Goal: Task Accomplishment & Management: Manage account settings

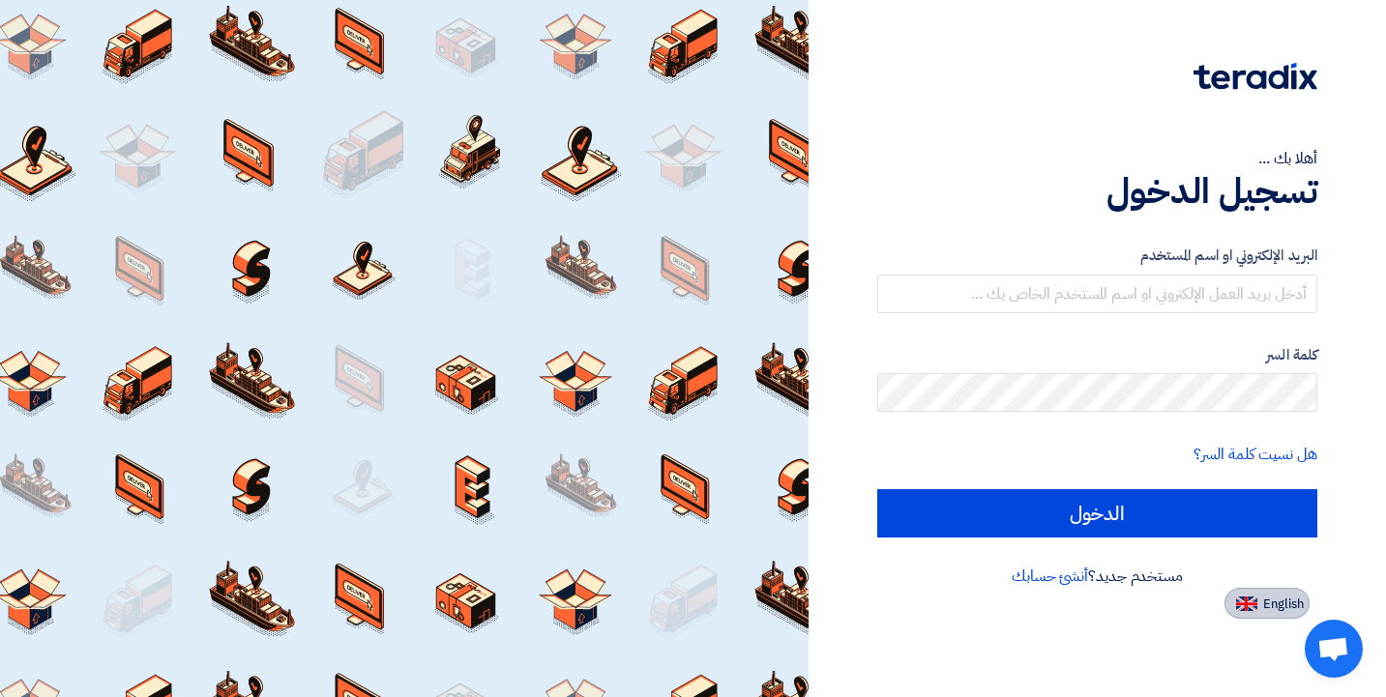
click at [1255, 613] on button "English" at bounding box center [1266, 603] width 85 height 31
type input "Sign in"
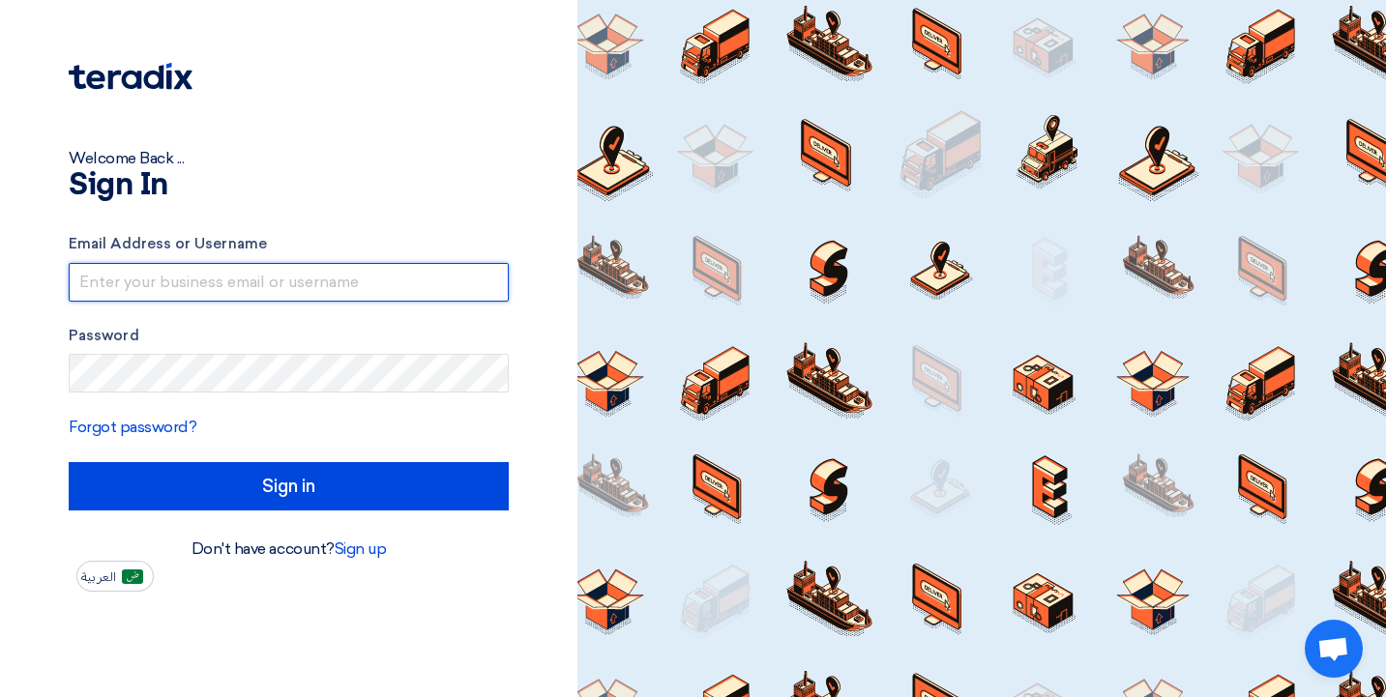
click at [194, 275] on input "text" at bounding box center [289, 282] width 440 height 39
type input "[PERSON_NAME][EMAIL_ADDRESS][DOMAIN_NAME]"
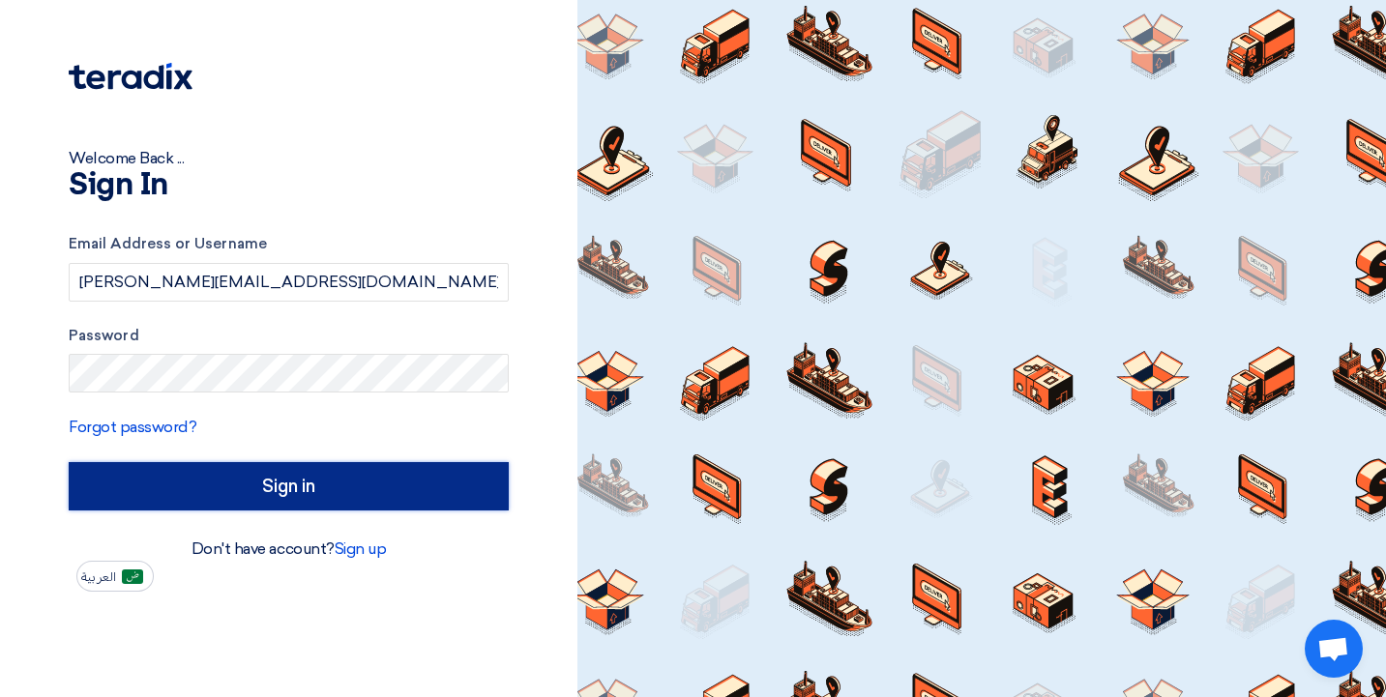
click at [229, 490] on input "Sign in" at bounding box center [289, 486] width 440 height 48
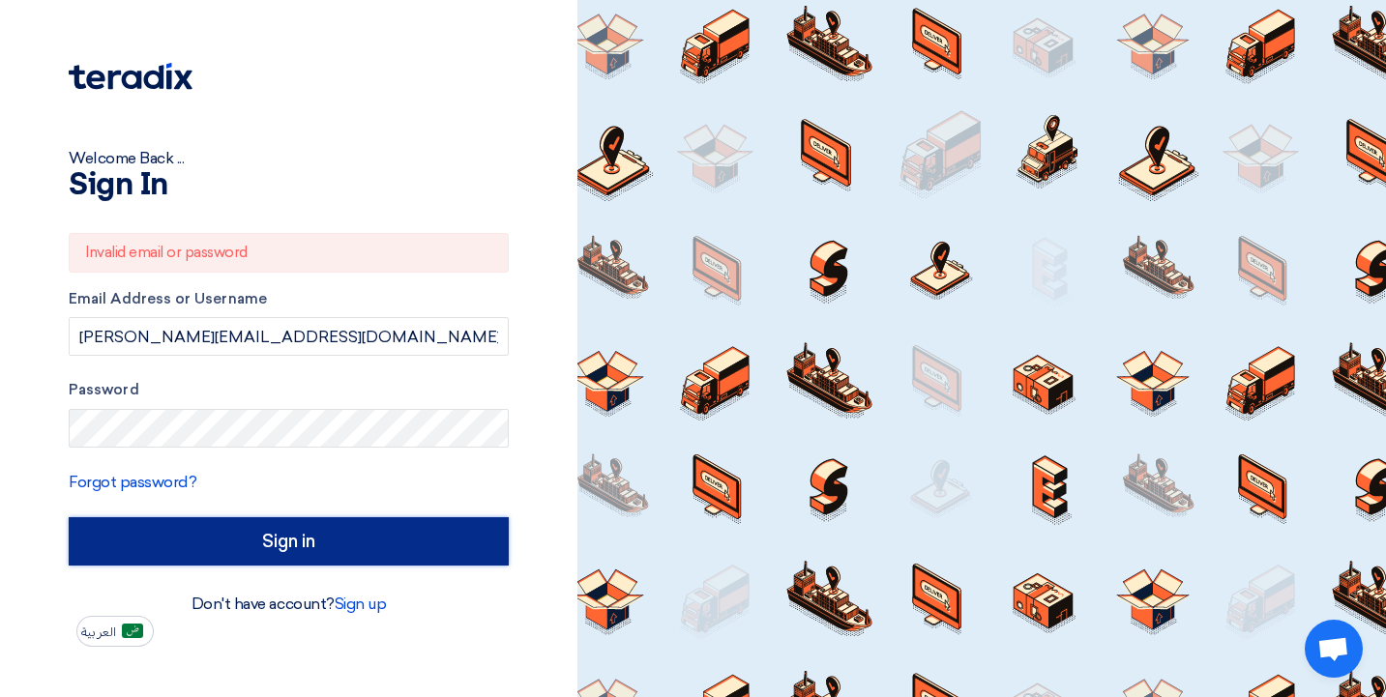
click at [217, 532] on input "Sign in" at bounding box center [289, 541] width 440 height 48
click at [258, 547] on input "Sign in" at bounding box center [289, 541] width 440 height 48
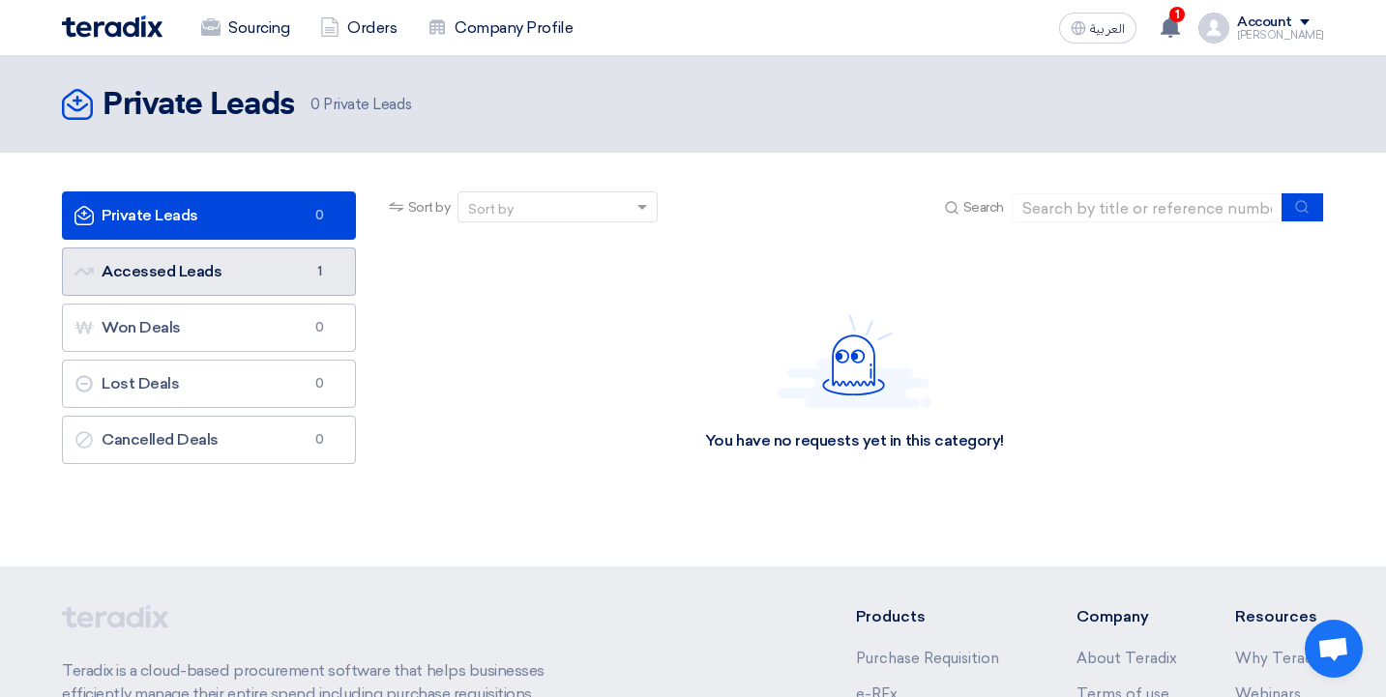
click at [181, 263] on link "Accessed Leads Accessed Leads 1" at bounding box center [209, 272] width 294 height 48
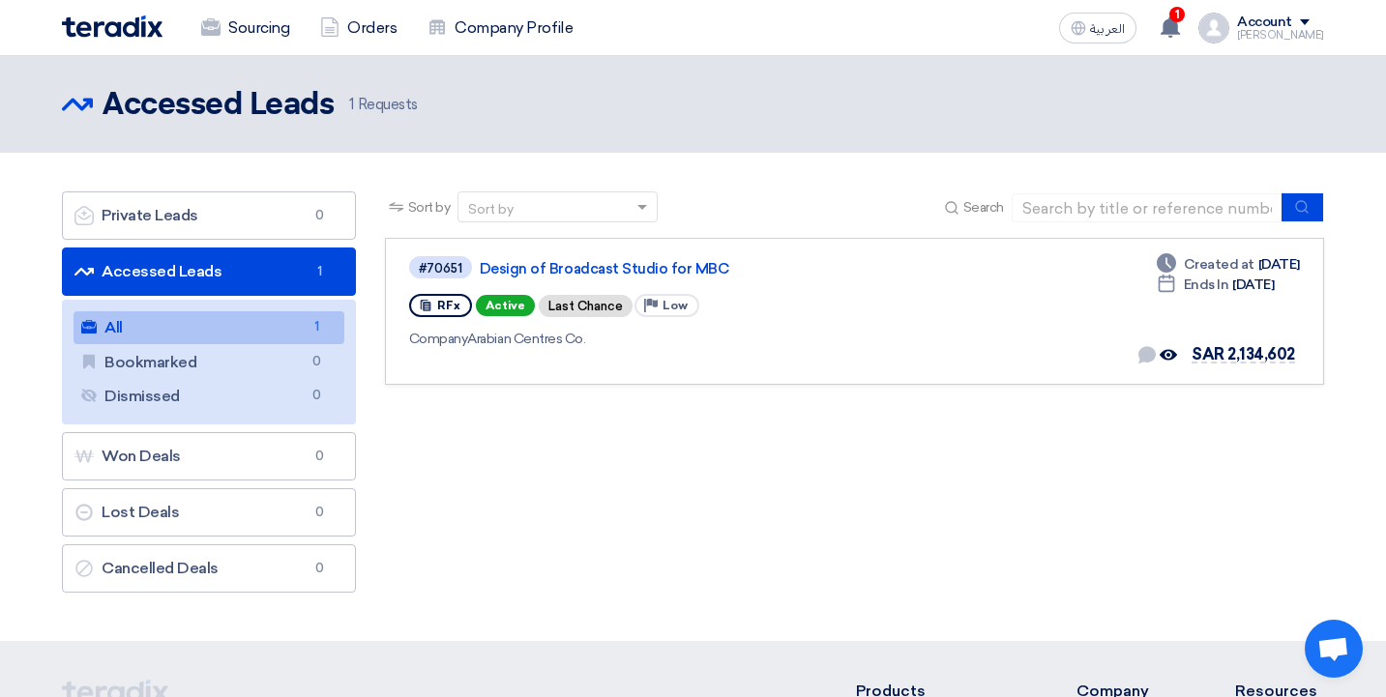
click at [213, 327] on link "All All 1" at bounding box center [209, 327] width 271 height 33
click at [112, 26] on img at bounding box center [112, 26] width 101 height 22
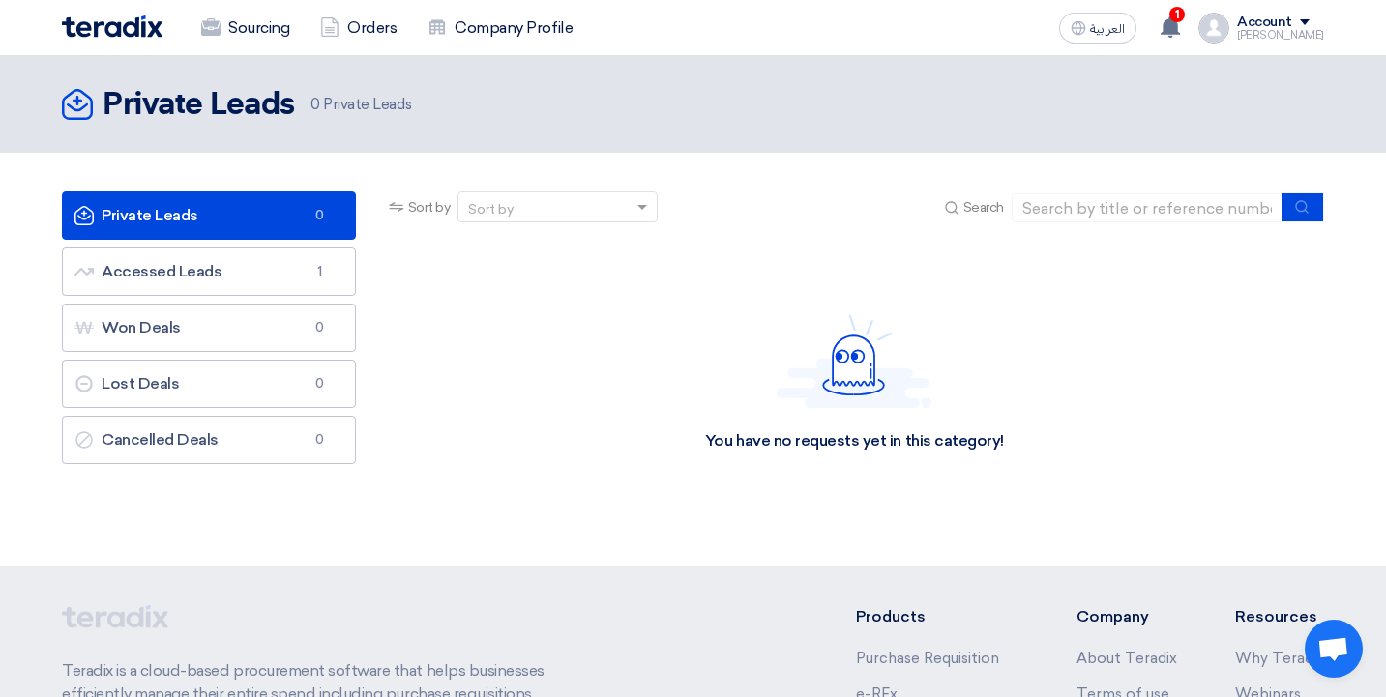
click at [116, 25] on img at bounding box center [112, 26] width 101 height 22
click at [1307, 20] on div "Account" at bounding box center [1280, 23] width 87 height 16
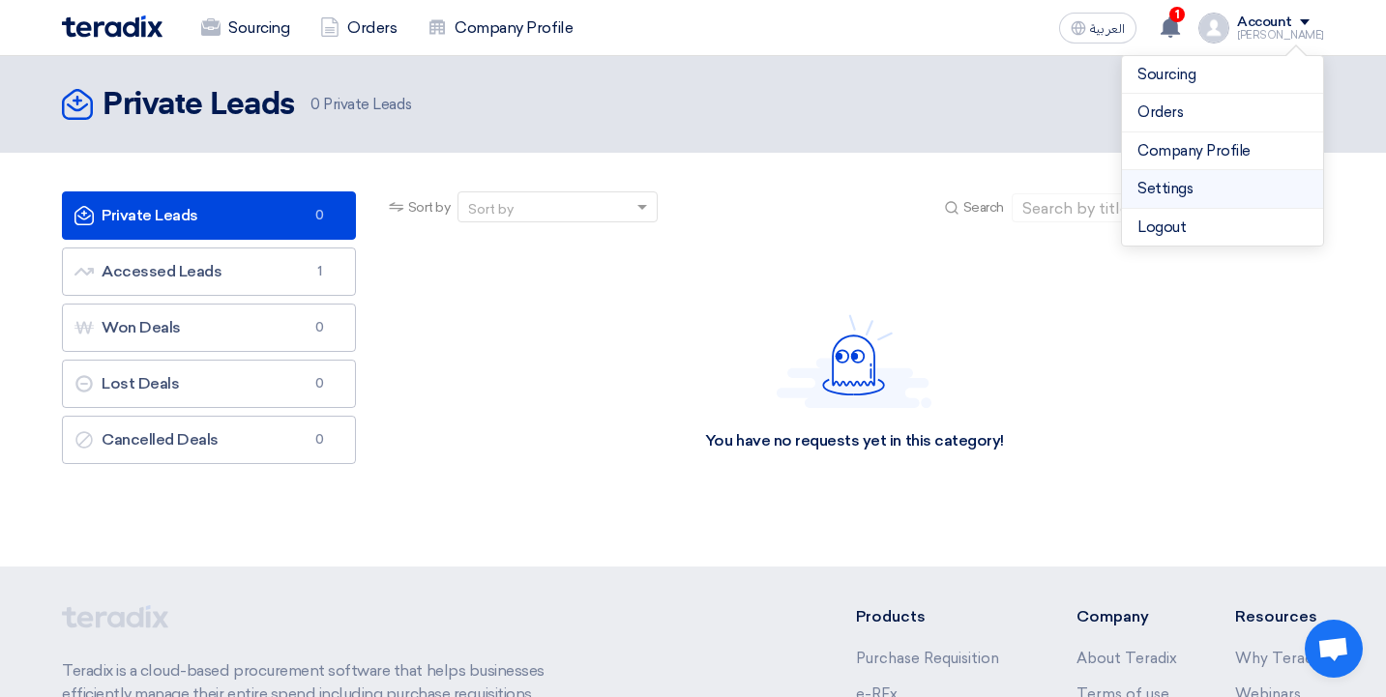
click at [1218, 188] on link "Settings" at bounding box center [1222, 189] width 170 height 22
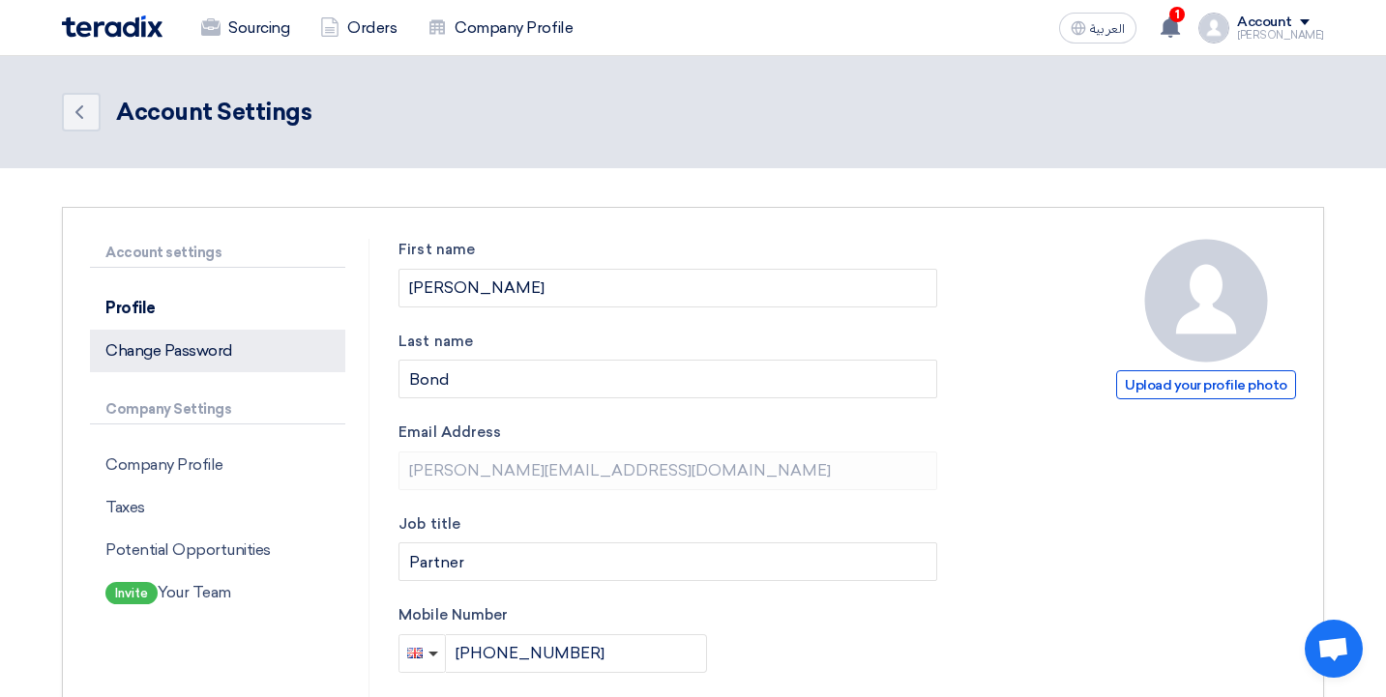
click at [166, 350] on p "Change Password" at bounding box center [217, 351] width 255 height 43
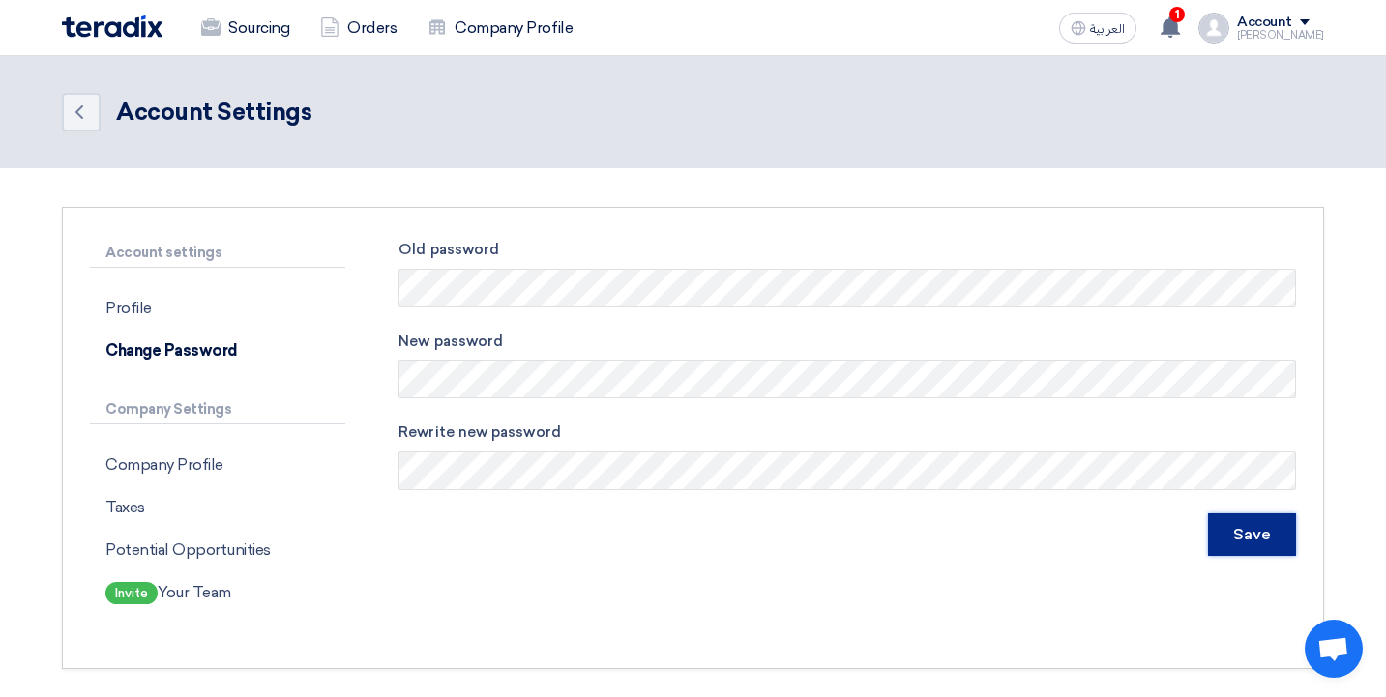
click at [1255, 532] on input "Save" at bounding box center [1252, 535] width 88 height 43
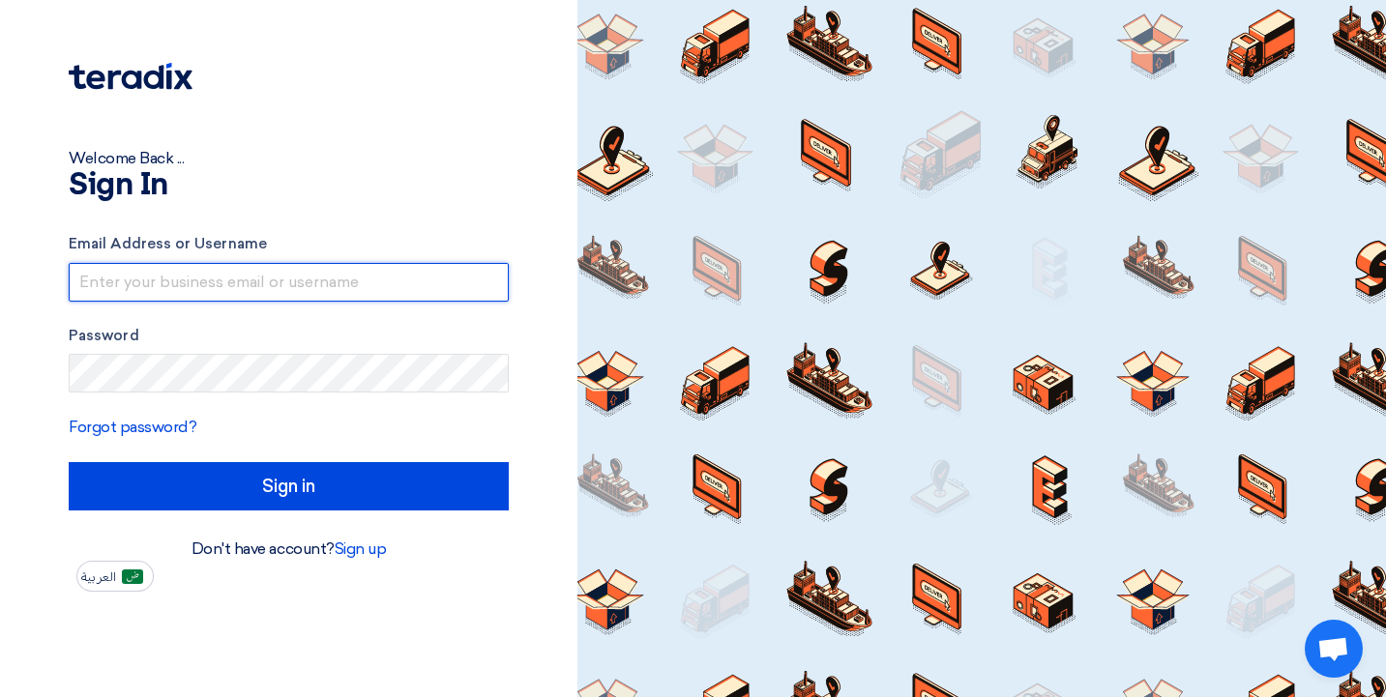
click at [222, 279] on input "text" at bounding box center [289, 282] width 440 height 39
type input "[PERSON_NAME][EMAIL_ADDRESS][DOMAIN_NAME]"
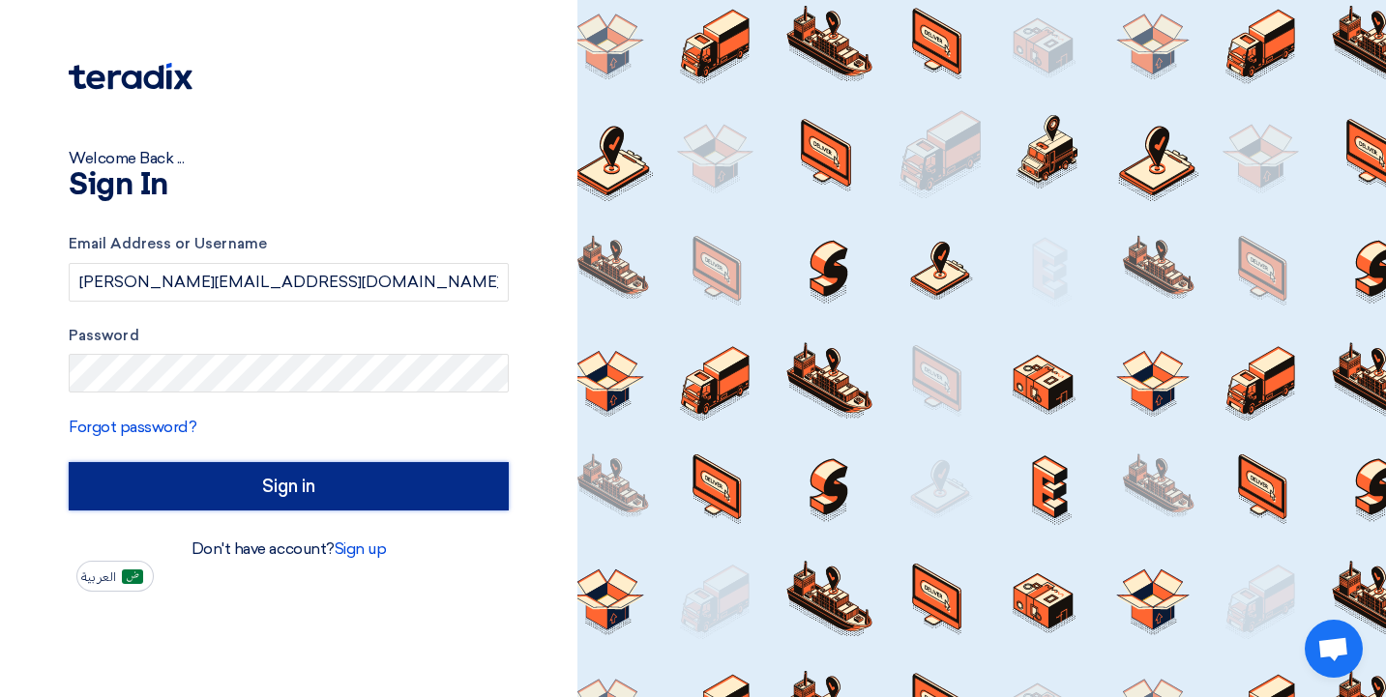
click at [273, 486] on input "Sign in" at bounding box center [289, 486] width 440 height 48
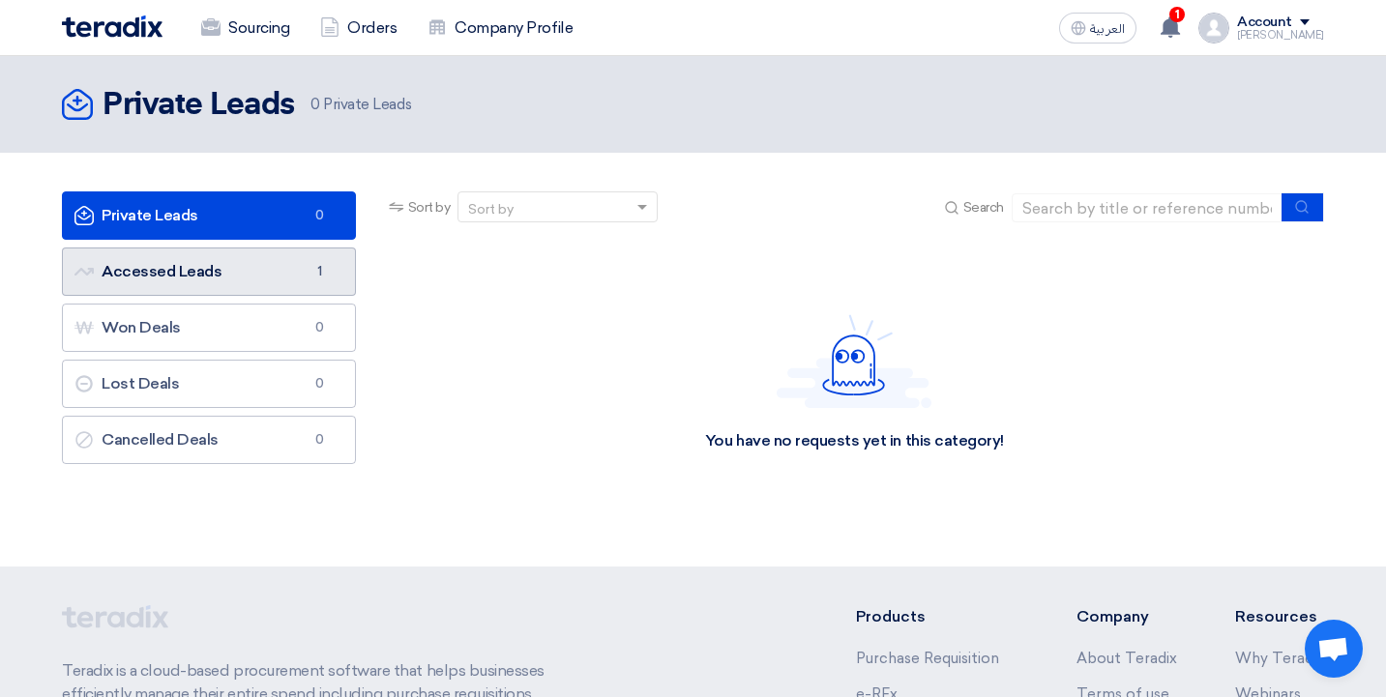
click at [232, 279] on link "Accessed Leads Accessed Leads 1" at bounding box center [209, 272] width 294 height 48
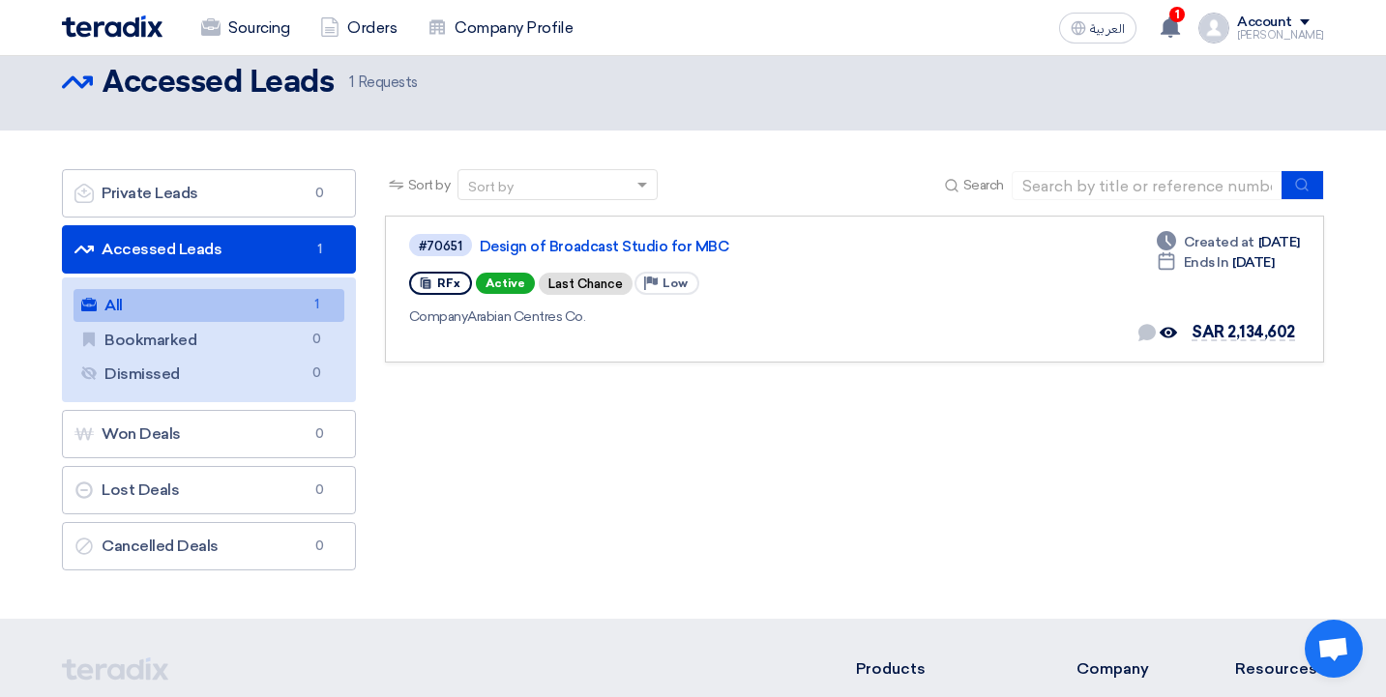
scroll to position [26, 0]
